Goal: Navigation & Orientation: Go to known website

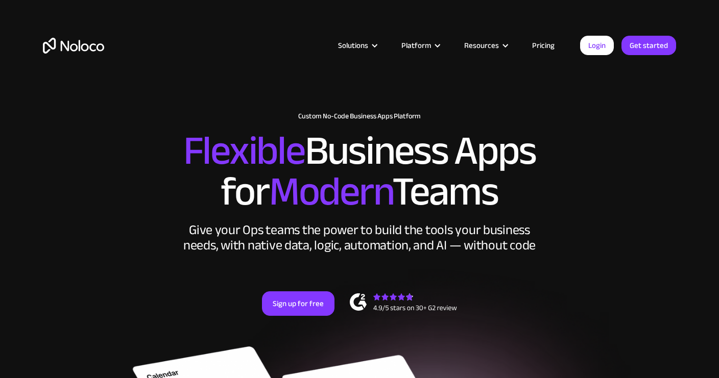
click at [597, 44] on link "Login" at bounding box center [597, 45] width 34 height 19
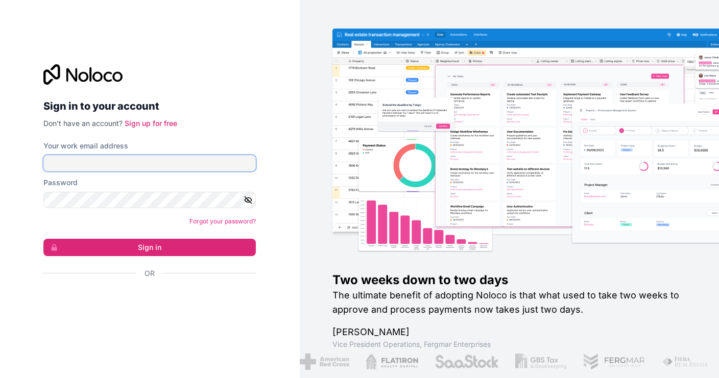
click at [174, 162] on input "Your work email address" at bounding box center [149, 163] width 212 height 16
type input "[EMAIL_ADDRESS][DOMAIN_NAME]"
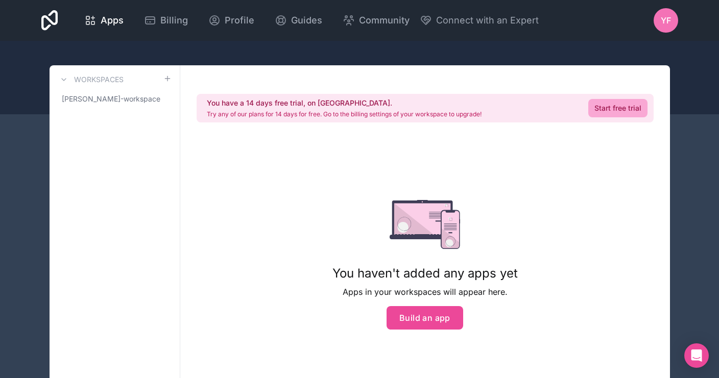
click at [664, 23] on span "YF" at bounding box center [666, 20] width 10 height 12
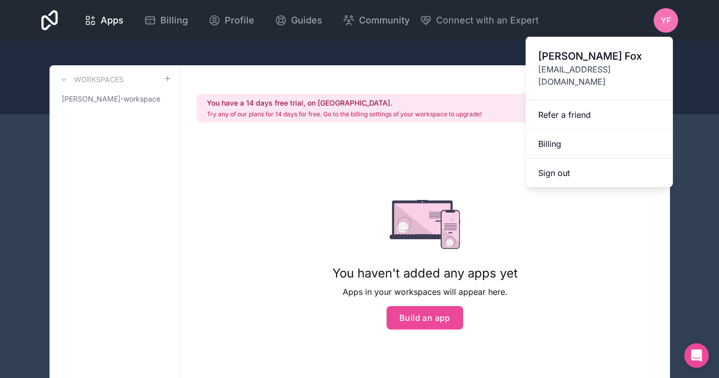
click at [591, 60] on span "[PERSON_NAME]" at bounding box center [599, 56] width 123 height 14
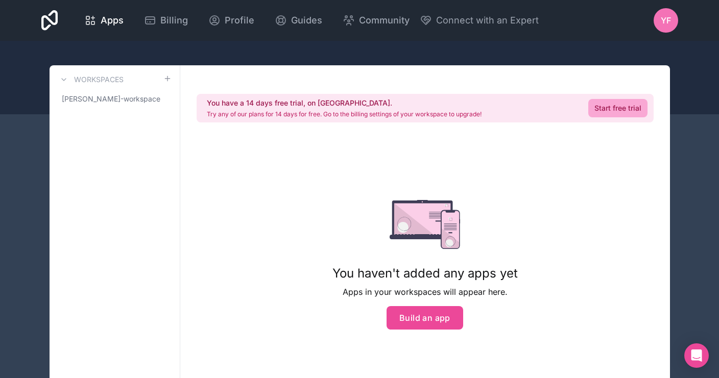
click at [664, 19] on span "YF" at bounding box center [666, 20] width 10 height 12
click at [304, 220] on div "You have a 14 days free trial, on [GEOGRAPHIC_DATA]. Try any of our plans for 1…" at bounding box center [425, 238] width 490 height 346
